Goal: Task Accomplishment & Management: Use online tool/utility

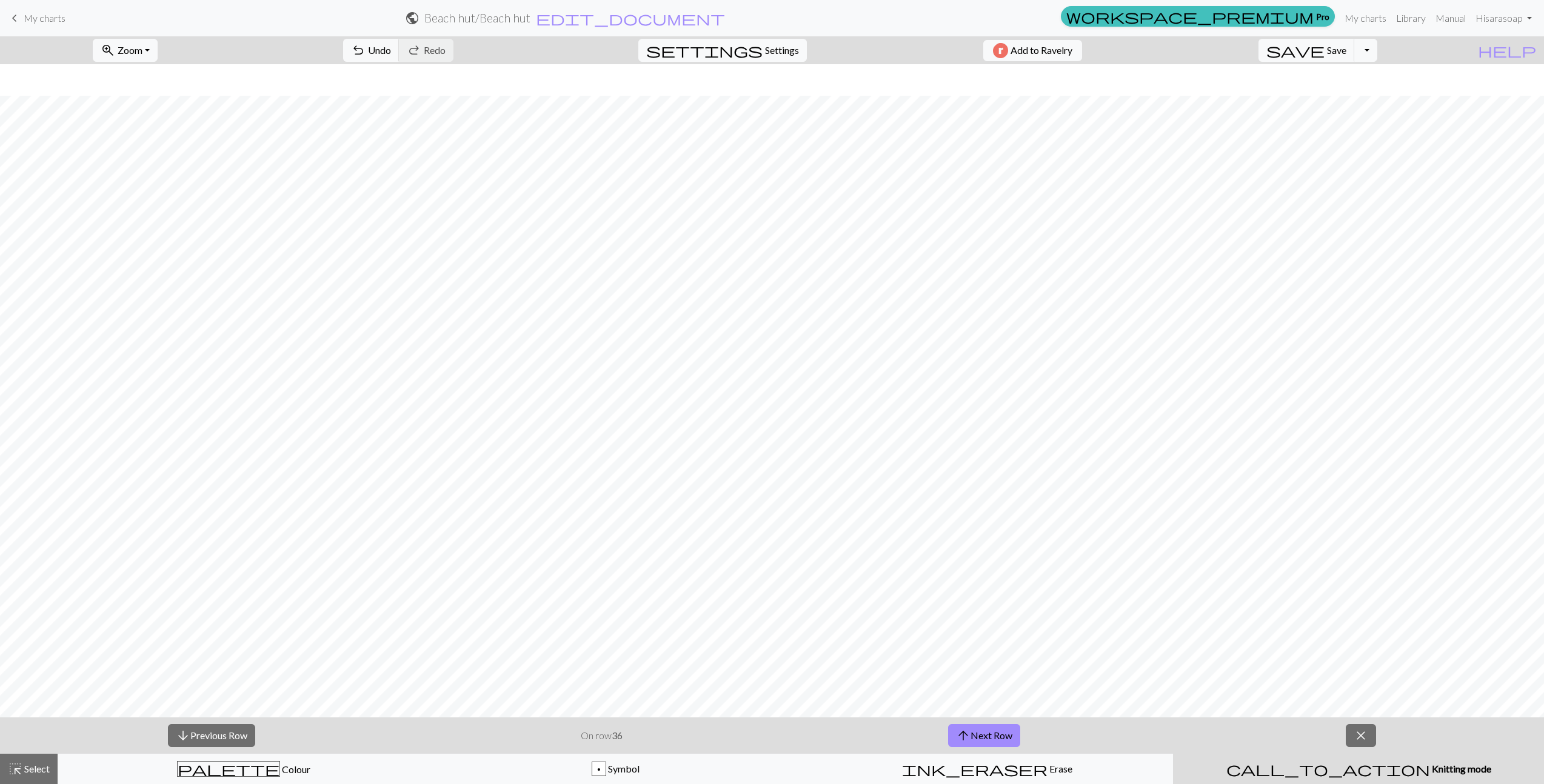
scroll to position [31, 0]
click at [992, 734] on button "arrow_upward Next Row" at bounding box center [984, 735] width 72 height 23
click at [988, 733] on button "arrow_upward Next Row" at bounding box center [984, 735] width 72 height 23
click at [985, 733] on button "arrow_upward Next Row" at bounding box center [984, 735] width 72 height 23
click at [982, 732] on button "arrow_upward Next Row" at bounding box center [984, 735] width 72 height 23
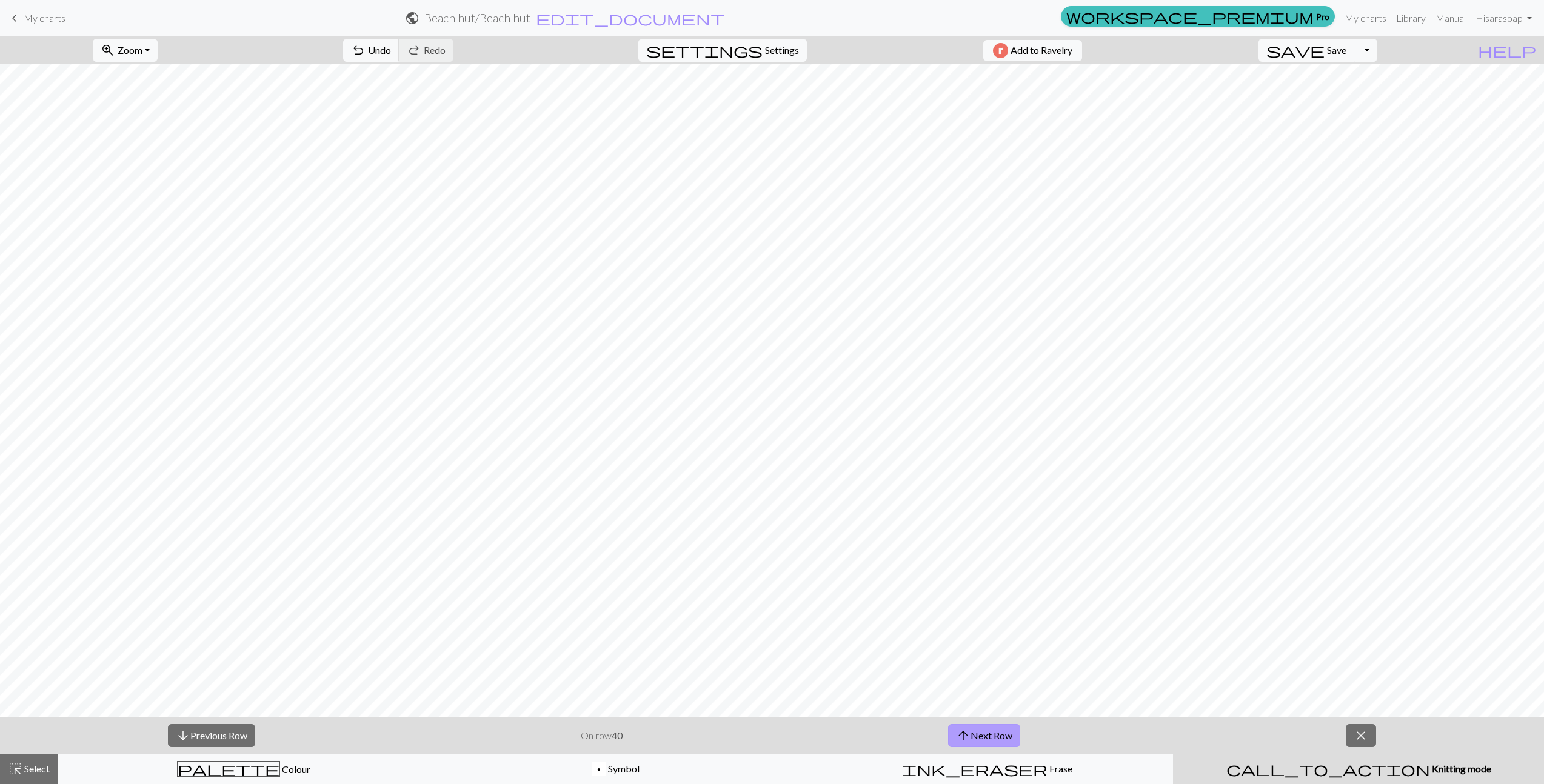
click at [982, 732] on button "arrow_upward Next Row" at bounding box center [984, 735] width 72 height 23
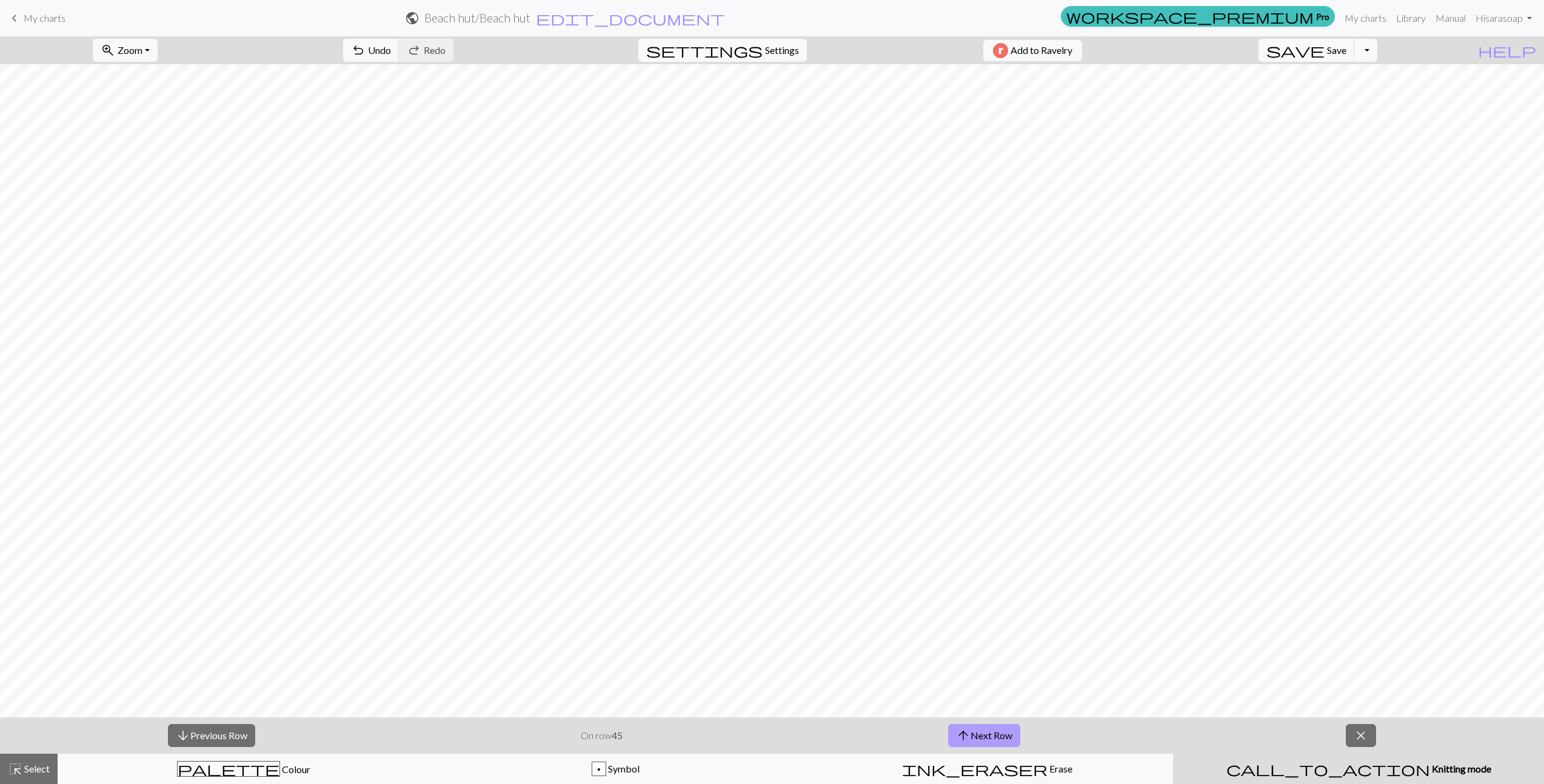
click at [982, 732] on button "arrow_upward Next Row" at bounding box center [984, 735] width 72 height 23
click at [996, 730] on button "arrow_upward Next Row" at bounding box center [984, 735] width 72 height 23
click at [995, 730] on button "arrow_upward Next Row" at bounding box center [984, 735] width 72 height 23
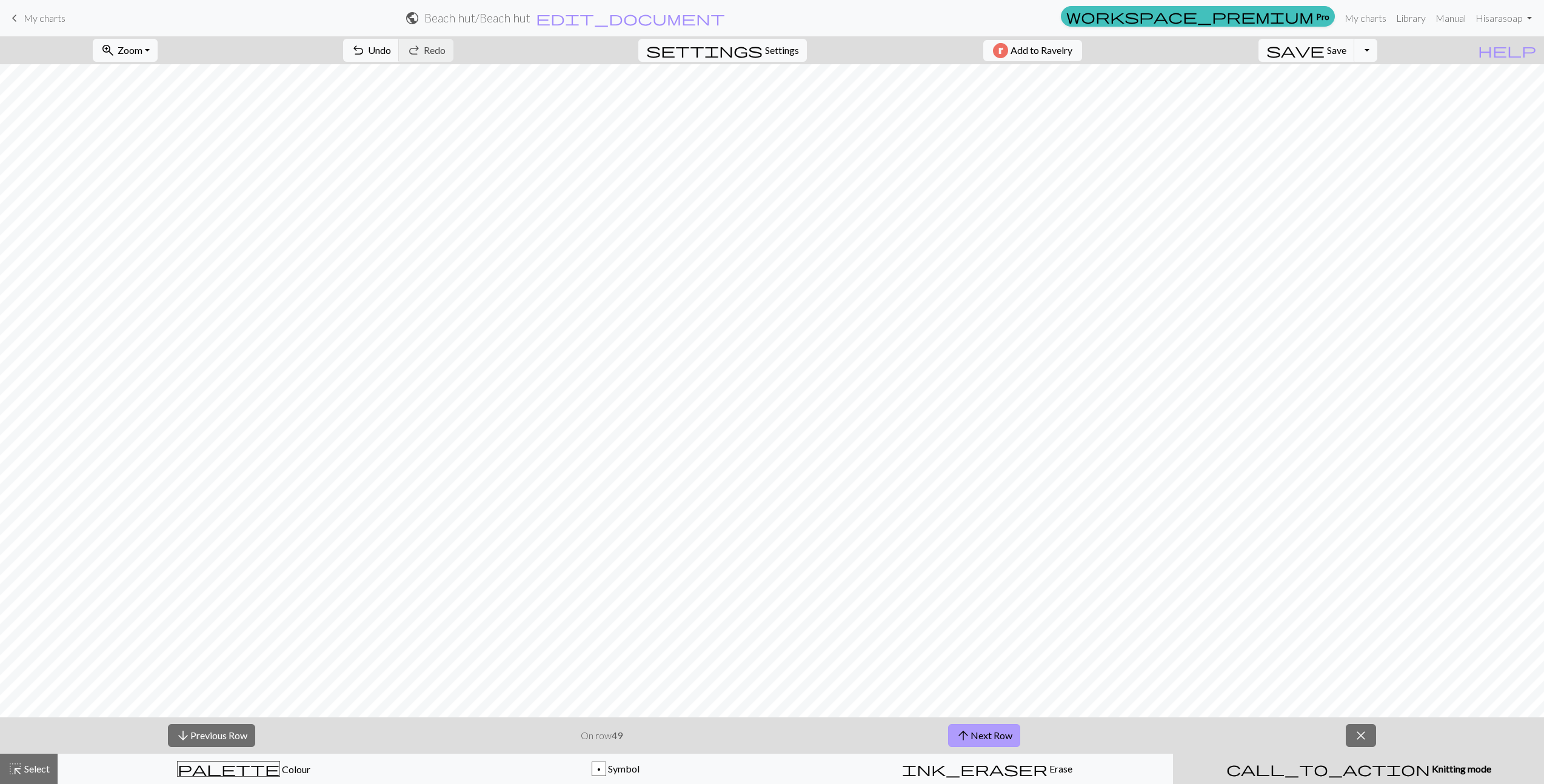
click at [995, 730] on button "arrow_upward Next Row" at bounding box center [984, 735] width 72 height 23
